Goal: Information Seeking & Learning: Learn about a topic

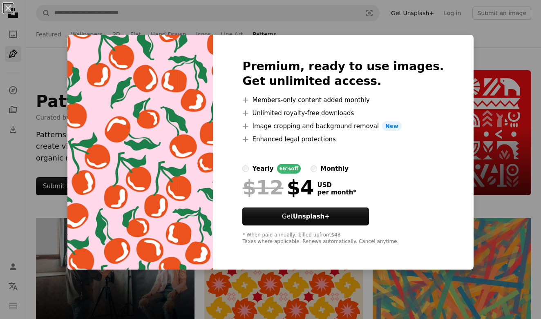
scroll to position [22451, 0]
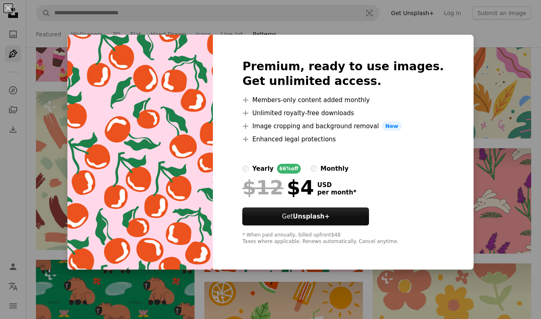
click at [478, 62] on div "An X shape Premium, ready to use images. Get unlimited access. A plus sign Memb…" at bounding box center [270, 159] width 541 height 319
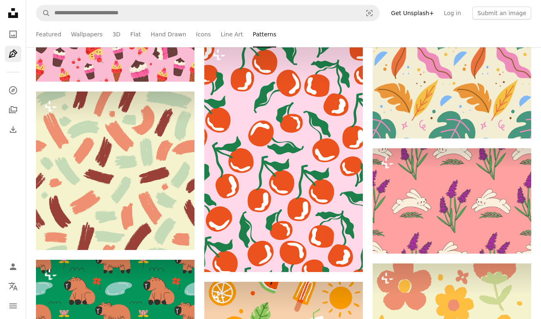
drag, startPoint x: 254, startPoint y: 43, endPoint x: 256, endPoint y: 36, distance: 7.0
click at [254, 42] on li "Patterns" at bounding box center [265, 34] width 24 height 26
click at [256, 36] on li "Patterns" at bounding box center [265, 34] width 24 height 26
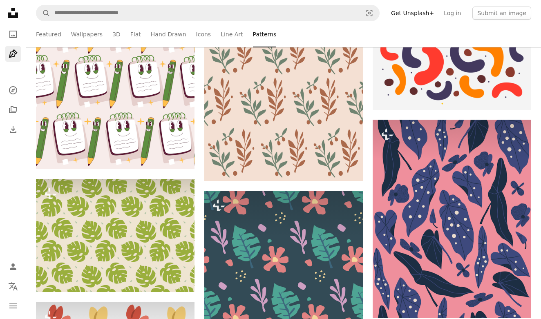
scroll to position [21239, 0]
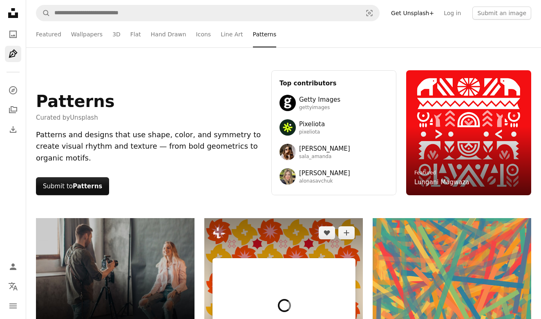
scroll to position [0, 0]
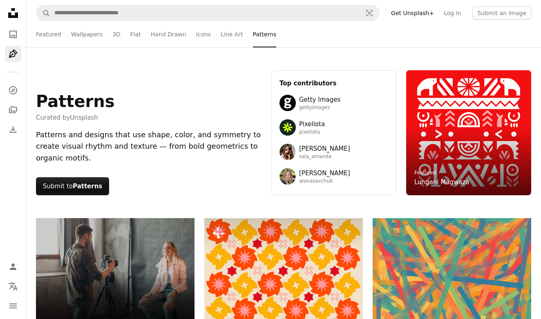
click at [14, 58] on icon "Pen Tool" at bounding box center [13, 54] width 10 height 10
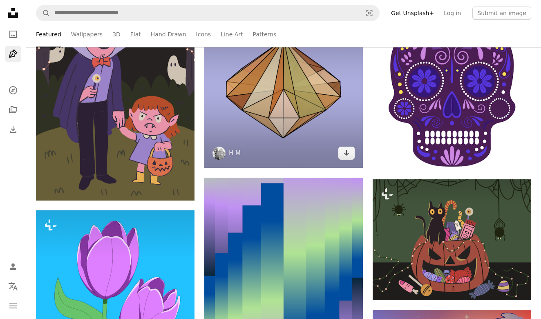
scroll to position [3445, 0]
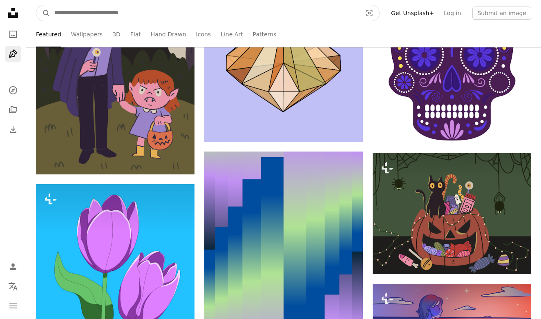
click at [164, 9] on input "Find visuals sitewide" at bounding box center [204, 13] width 309 height 16
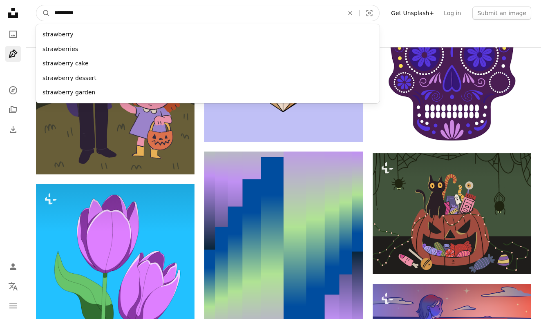
type input "**********"
click at [43, 13] on button "A magnifying glass" at bounding box center [43, 13] width 14 height 16
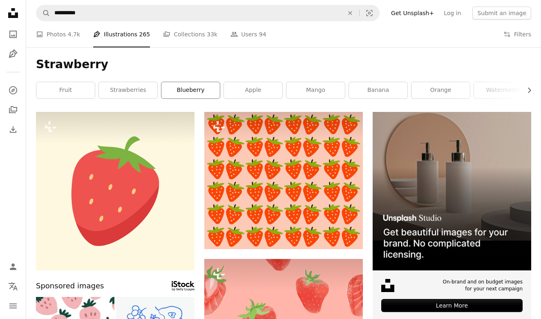
click at [185, 90] on link "blueberry" at bounding box center [190, 90] width 58 height 16
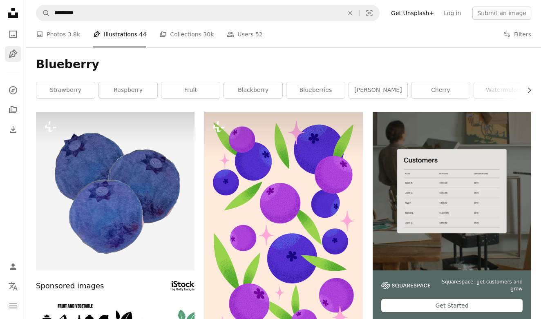
click at [20, 57] on link "Pen Tool" at bounding box center [13, 54] width 16 height 16
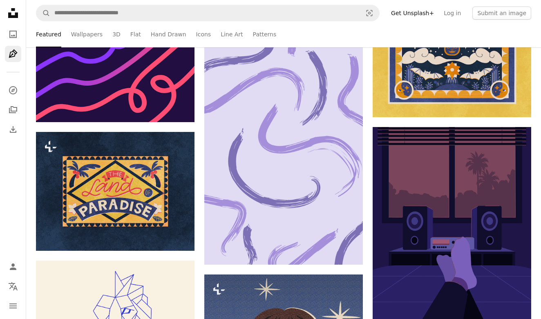
scroll to position [15736, 0]
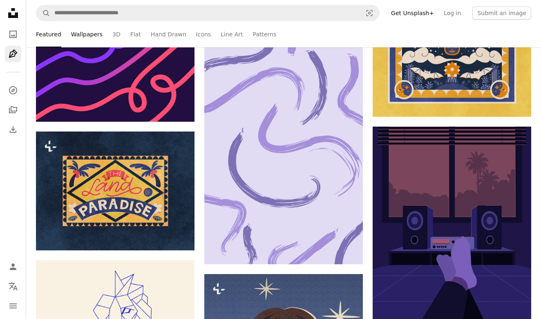
click at [94, 31] on link "Wallpapers" at bounding box center [86, 34] width 31 height 26
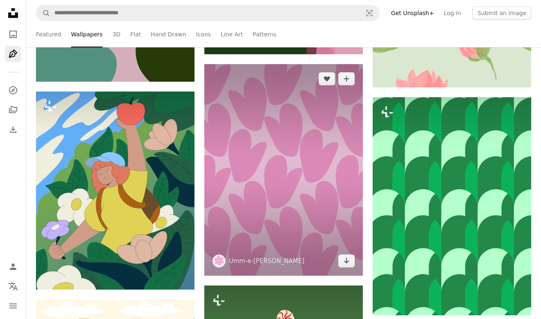
scroll to position [7617, 0]
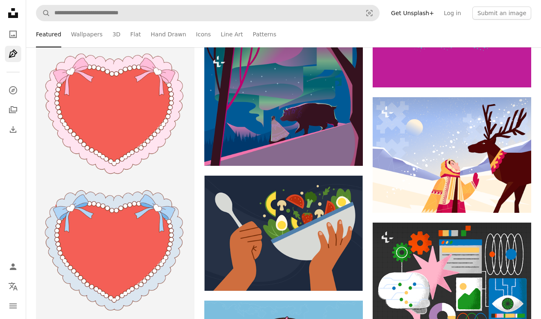
scroll to position [15736, 0]
